Goal: Obtain resource: Download file/media

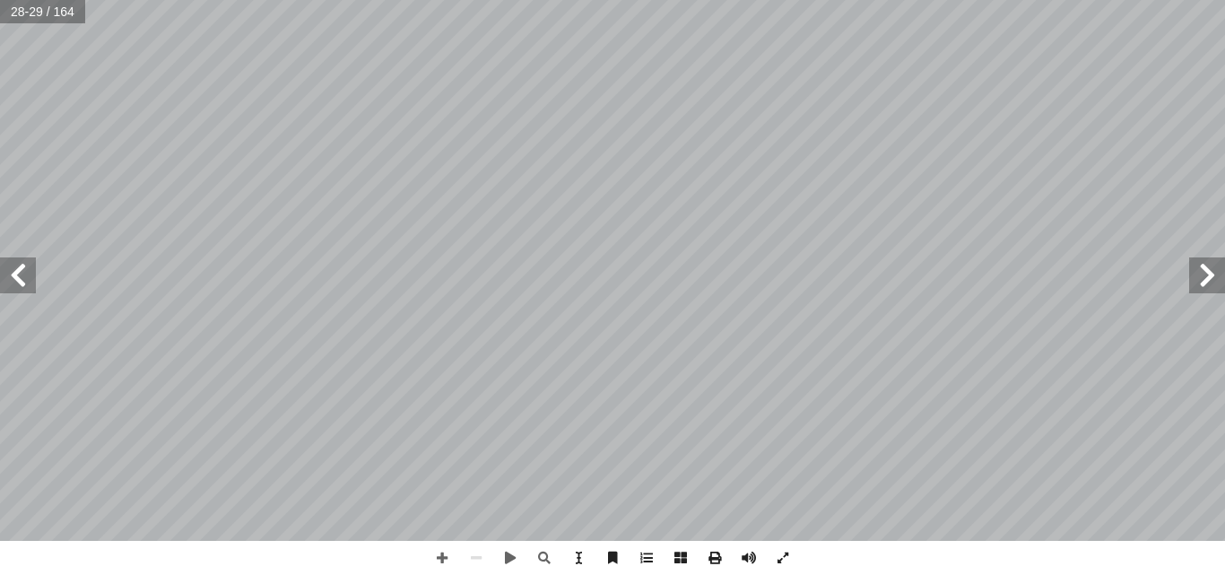
click at [17, 275] on span at bounding box center [18, 275] width 36 height 36
click at [442, 559] on span at bounding box center [442, 558] width 34 height 34
click at [440, 556] on span at bounding box center [442, 558] width 34 height 34
click at [23, 274] on span at bounding box center [18, 275] width 36 height 36
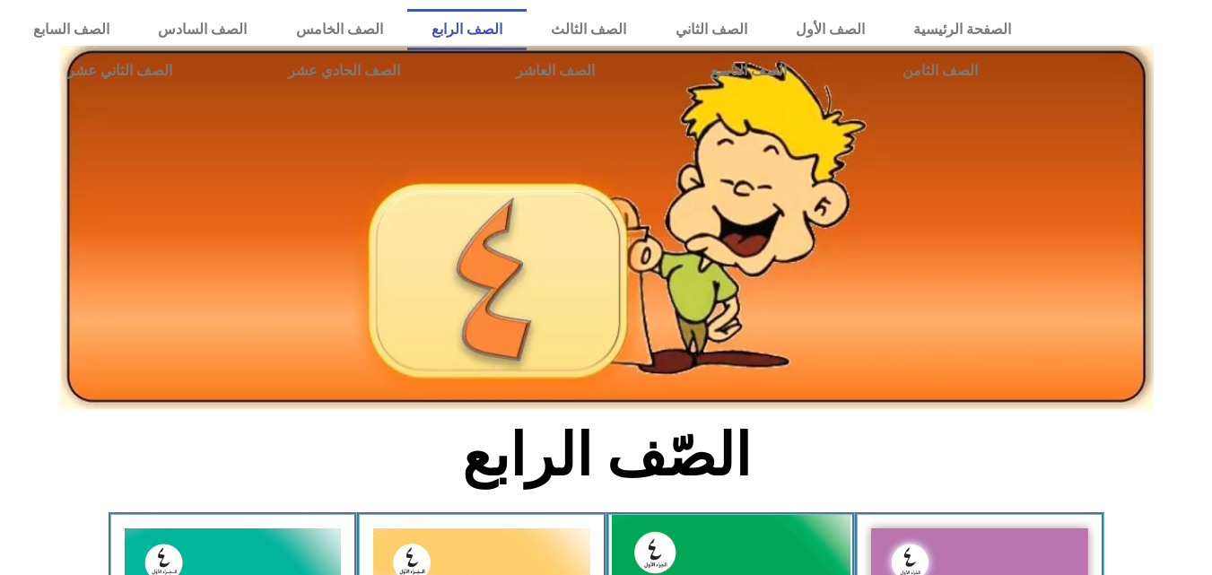
scroll to position [462, 0]
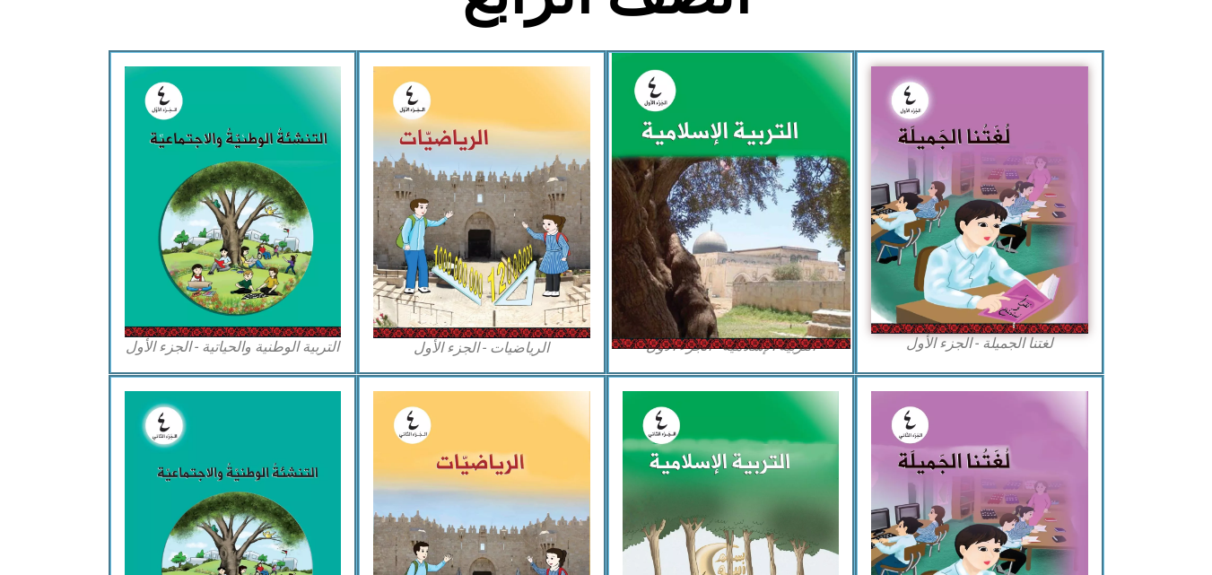
click at [737, 285] on img at bounding box center [730, 201] width 239 height 297
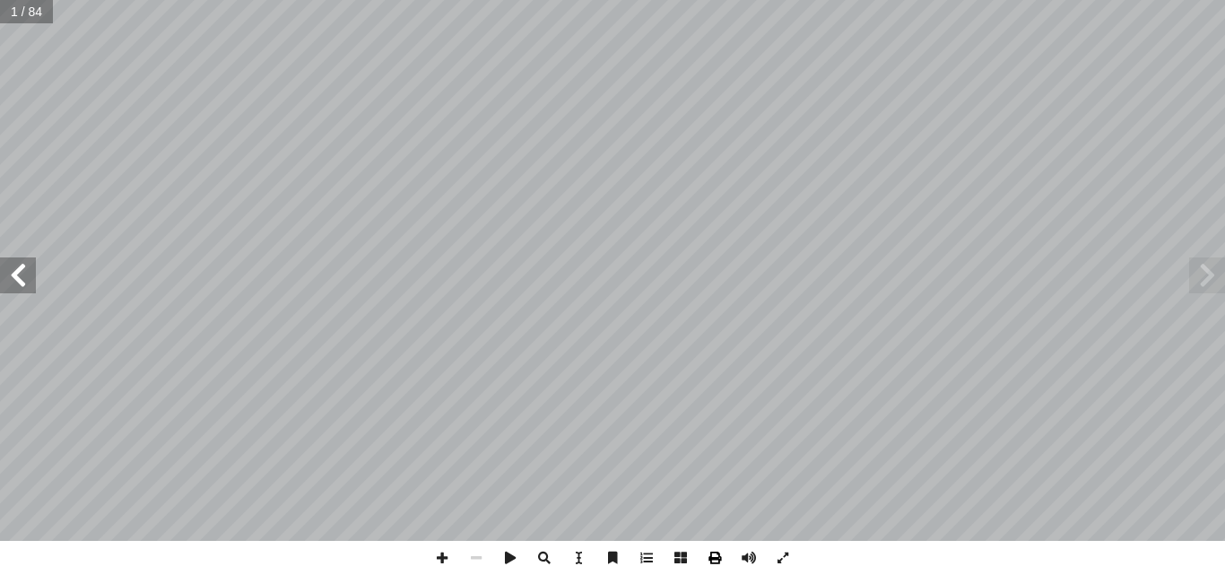
click at [719, 562] on span at bounding box center [715, 558] width 34 height 34
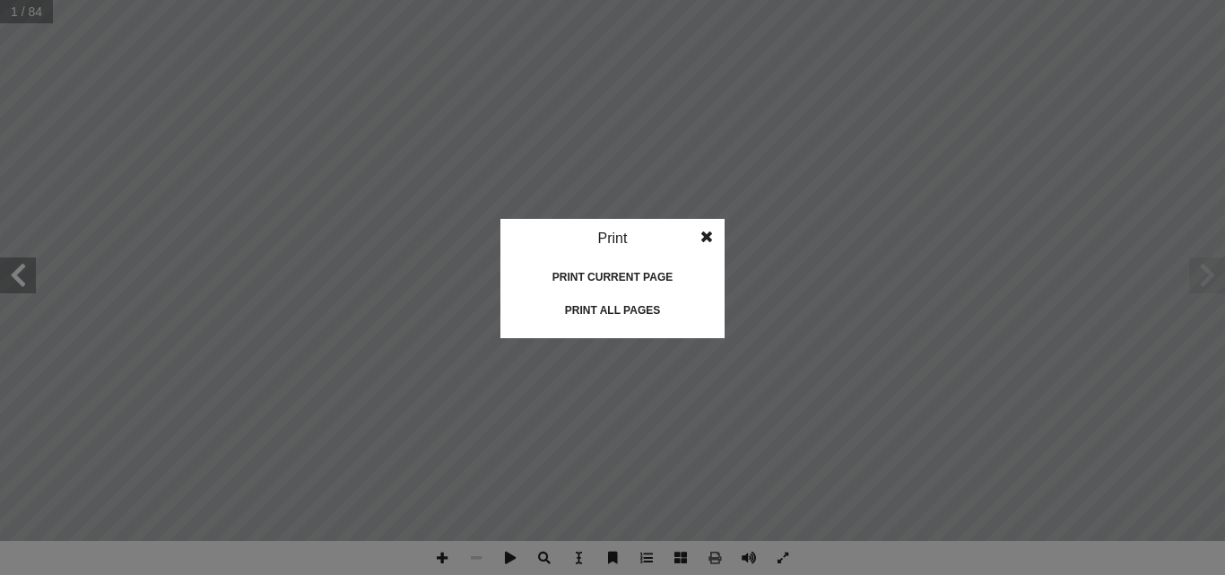
click at [573, 310] on div "Print all pages" at bounding box center [612, 310] width 179 height 29
